Goal: Task Accomplishment & Management: Complete application form

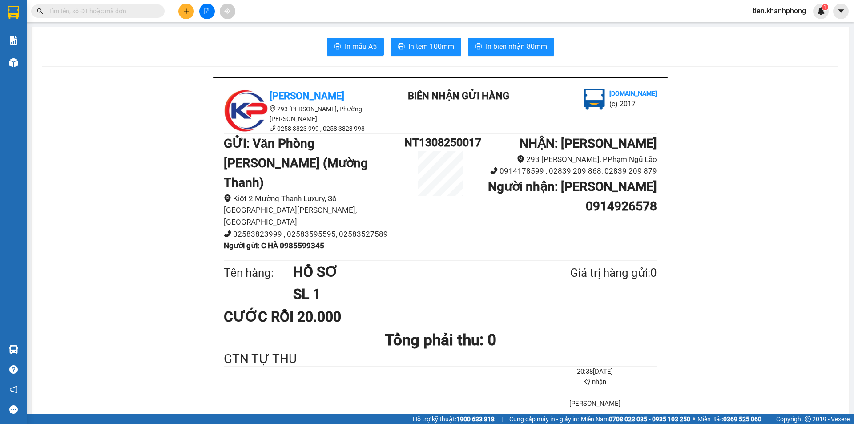
click at [58, 10] on input "text" at bounding box center [101, 11] width 105 height 10
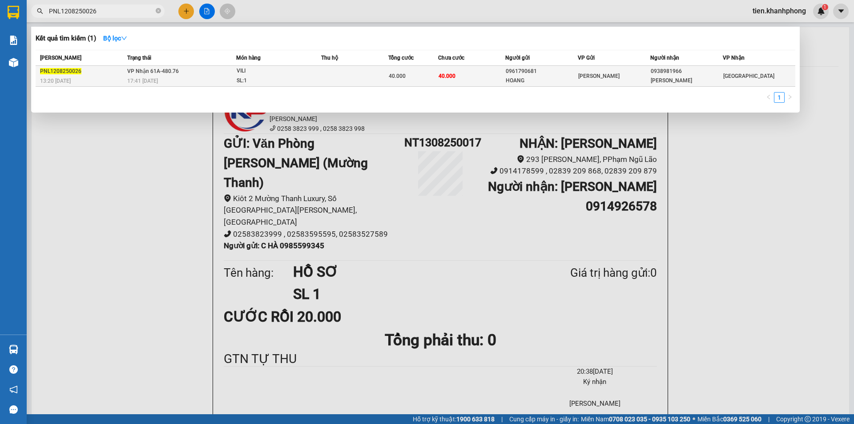
type input "PNL1208250026"
click at [471, 76] on td "40.000" at bounding box center [471, 76] width 67 height 21
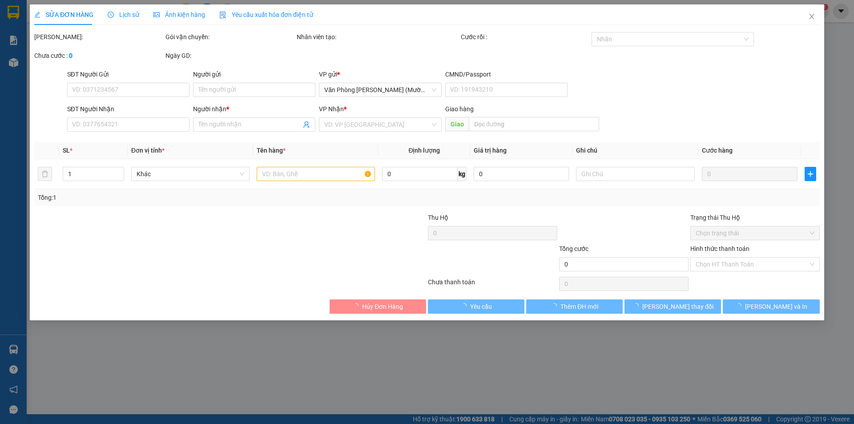
type input "0961790681"
type input "HOANG"
type input "0938981966"
type input "[PERSON_NAME]"
type input "40.000"
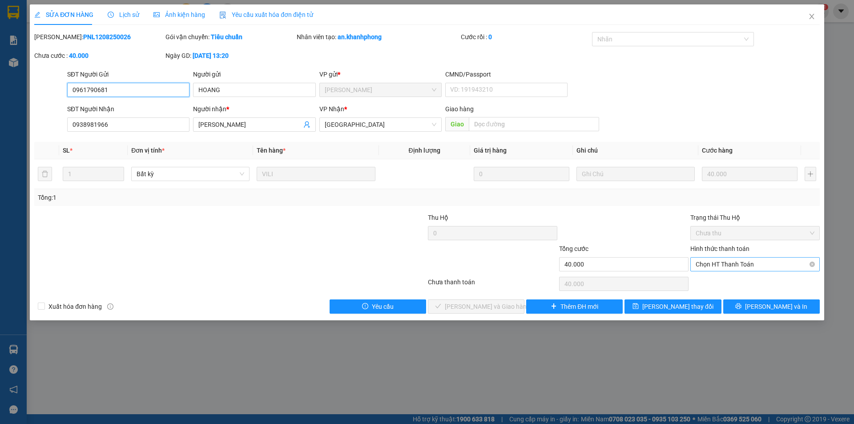
click at [723, 262] on span "Chọn HT Thanh Toán" at bounding box center [755, 264] width 119 height 13
click at [714, 285] on div "Tại văn phòng" at bounding box center [755, 282] width 119 height 10
type input "0"
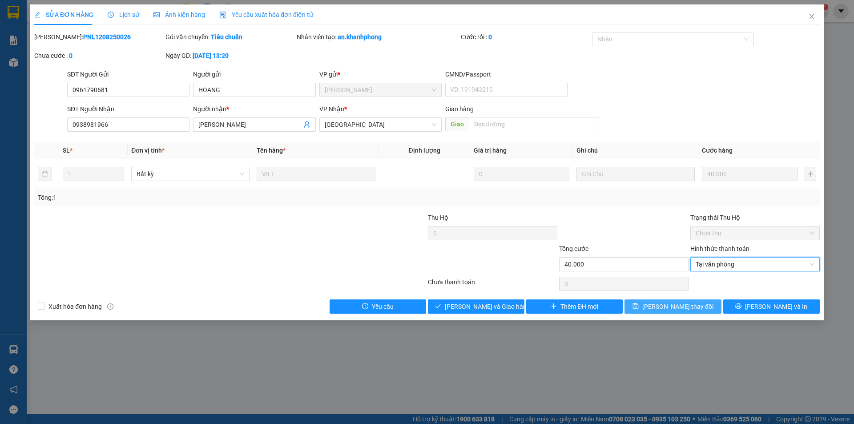
click at [677, 308] on span "[PERSON_NAME] thay đổi" at bounding box center [678, 307] width 71 height 10
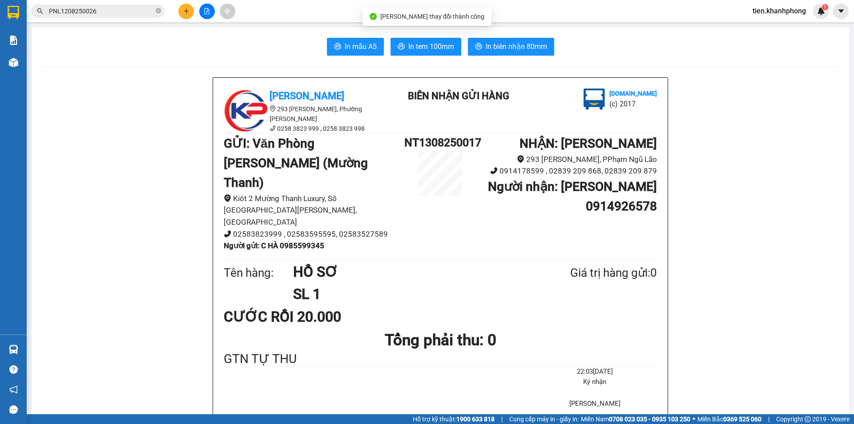
click at [107, 10] on input "PNL1208250026" at bounding box center [101, 11] width 105 height 10
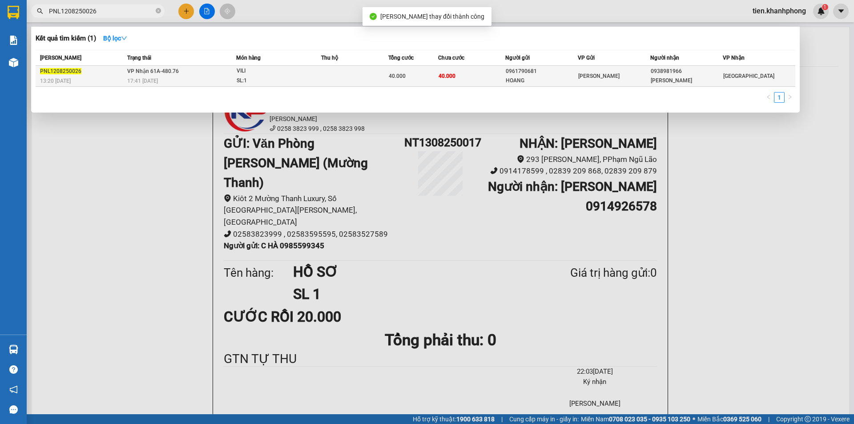
click at [607, 77] on span "[PERSON_NAME]" at bounding box center [599, 76] width 41 height 6
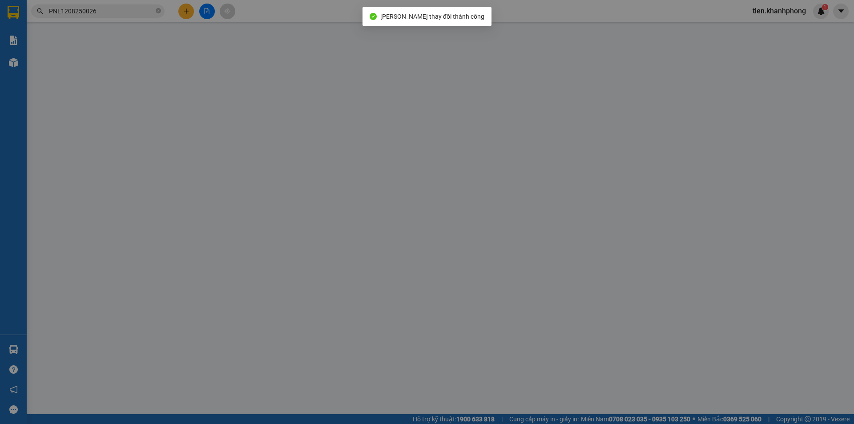
type input "0961790681"
type input "HOANG"
type input "0938981966"
type input "[PERSON_NAME]"
type input "40.000"
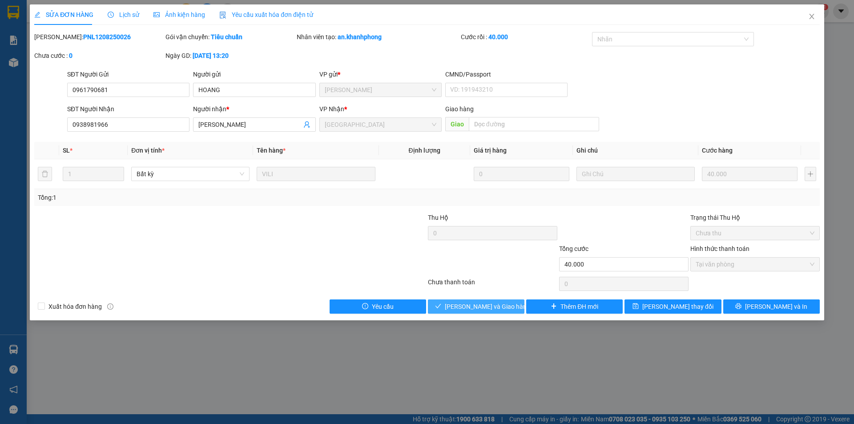
click at [477, 306] on span "[PERSON_NAME] và Giao hàng" at bounding box center [487, 307] width 85 height 10
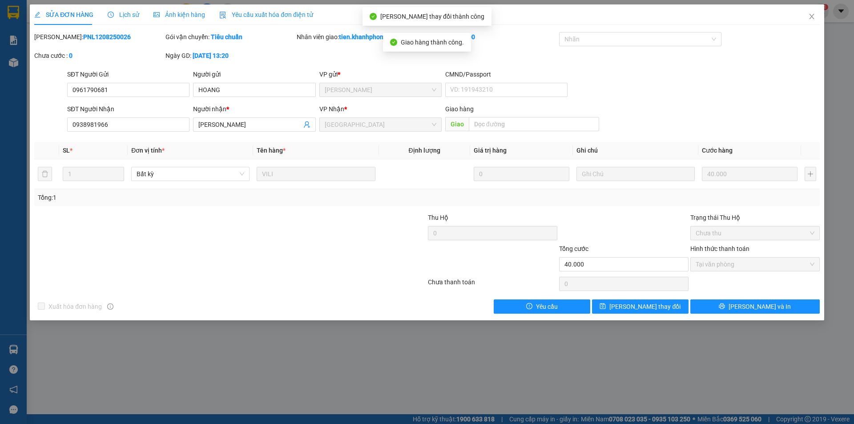
click at [279, 360] on div "SỬA ĐƠN HÀNG Lịch sử Ảnh kiện hàng Yêu cầu xuất hóa đơn điện tử Total Paid Fee …" at bounding box center [427, 212] width 854 height 424
click at [814, 13] on icon "close" at bounding box center [812, 16] width 7 height 7
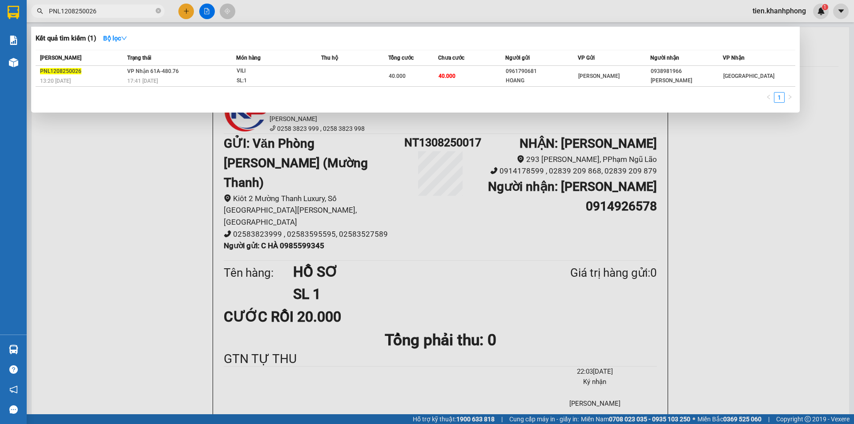
click at [115, 11] on input "PNL1208250026" at bounding box center [101, 11] width 105 height 10
click at [154, 239] on div at bounding box center [427, 212] width 854 height 424
